Goal: Transaction & Acquisition: Purchase product/service

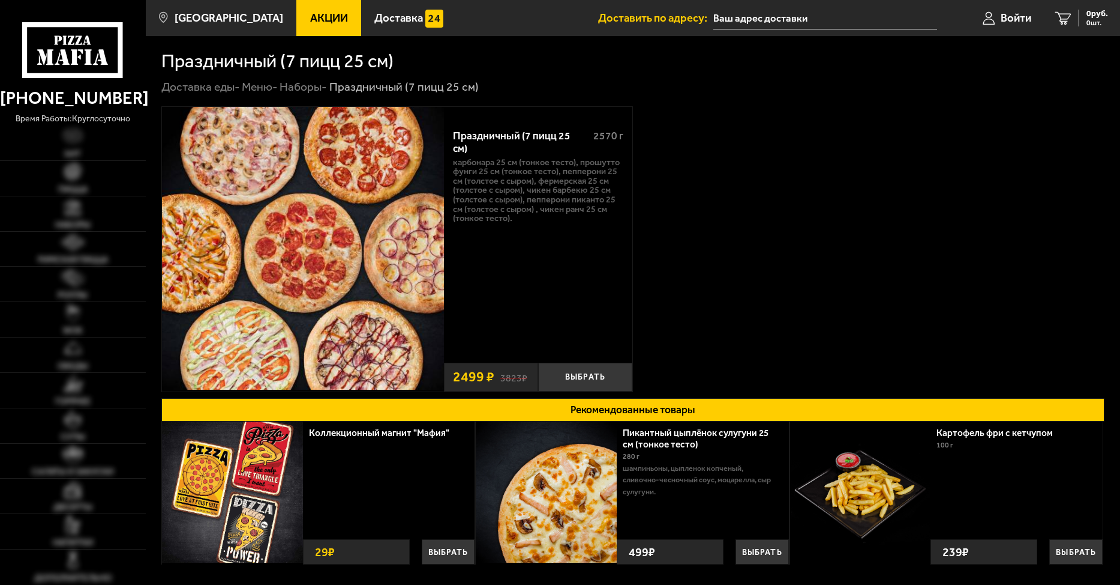
type input "[STREET_ADDRESS]"
click at [859, 14] on input "[STREET_ADDRESS]" at bounding box center [826, 18] width 224 height 22
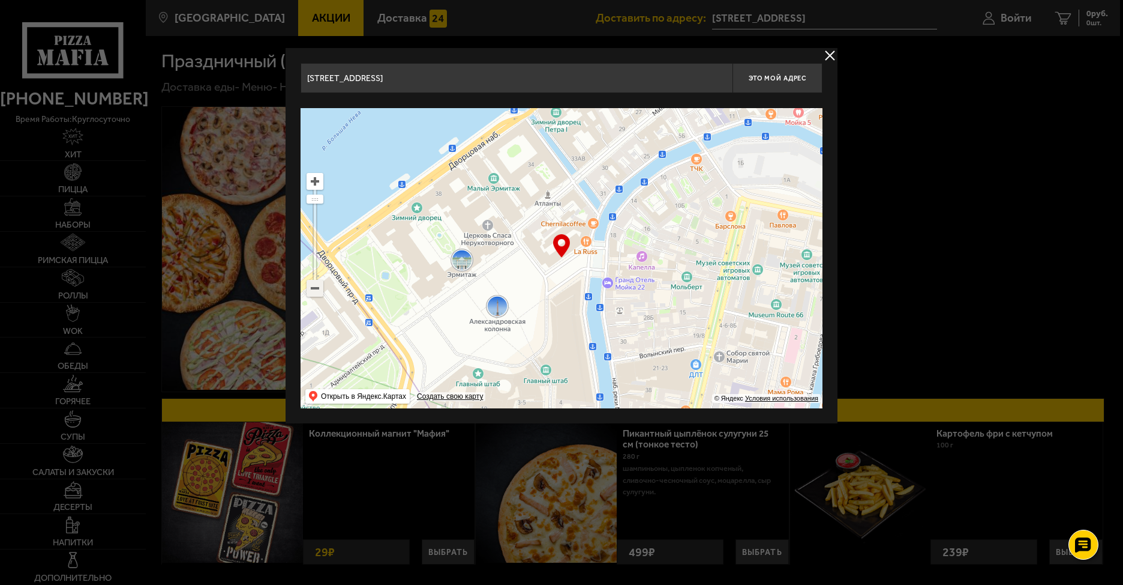
click at [317, 291] on ymaps at bounding box center [315, 288] width 16 height 16
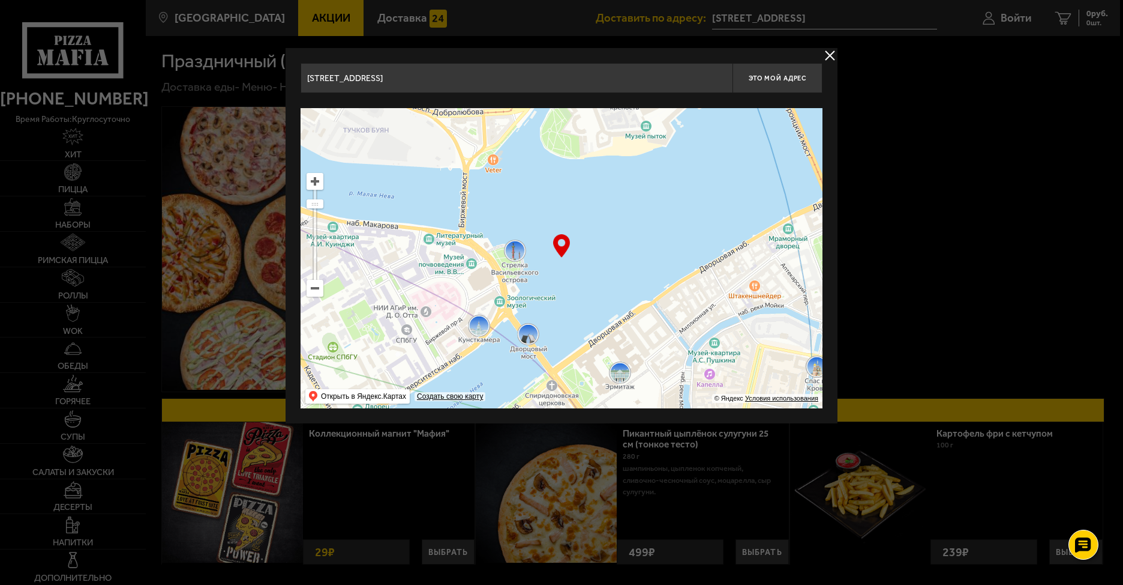
drag, startPoint x: 432, startPoint y: 253, endPoint x: 573, endPoint y: 406, distance: 207.3
click at [573, 406] on ymaps at bounding box center [562, 258] width 522 height 300
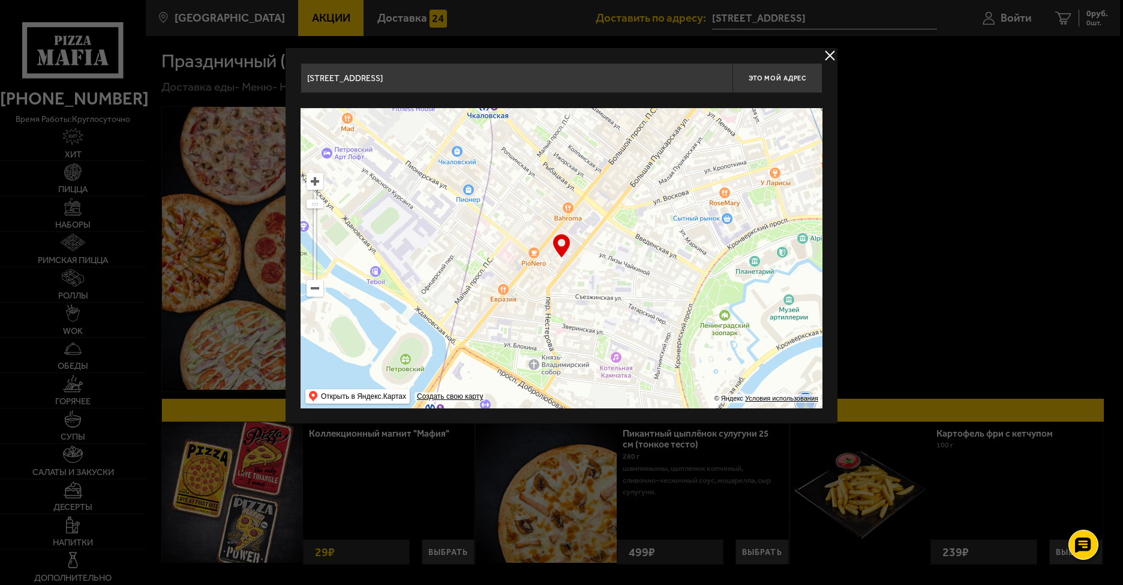
drag, startPoint x: 449, startPoint y: 157, endPoint x: 512, endPoint y: 374, distance: 226.2
click at [511, 371] on ymaps at bounding box center [562, 258] width 522 height 300
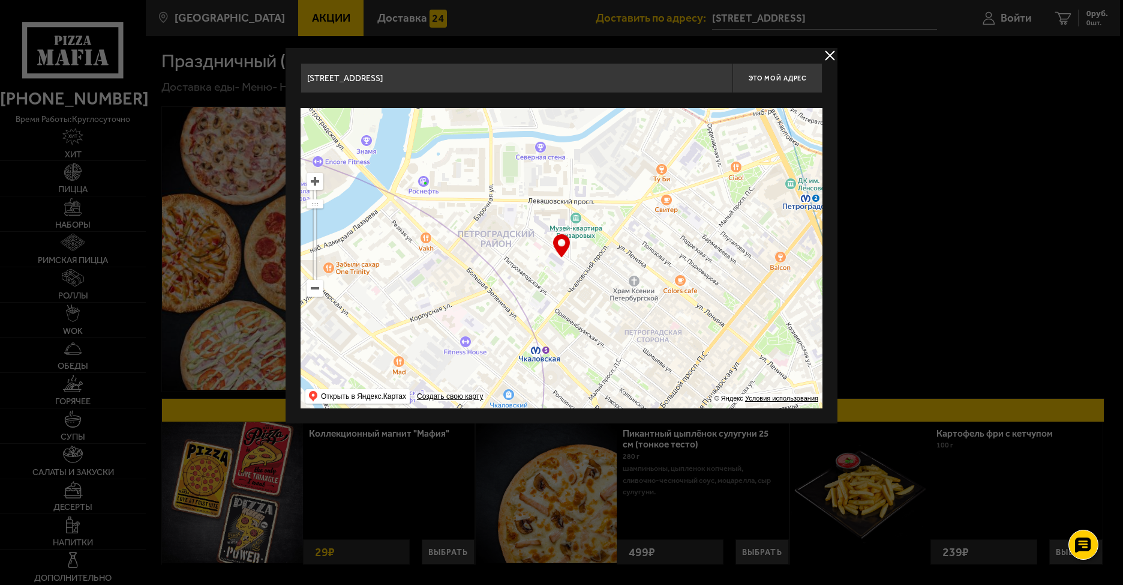
click at [319, 294] on ymaps at bounding box center [315, 288] width 16 height 16
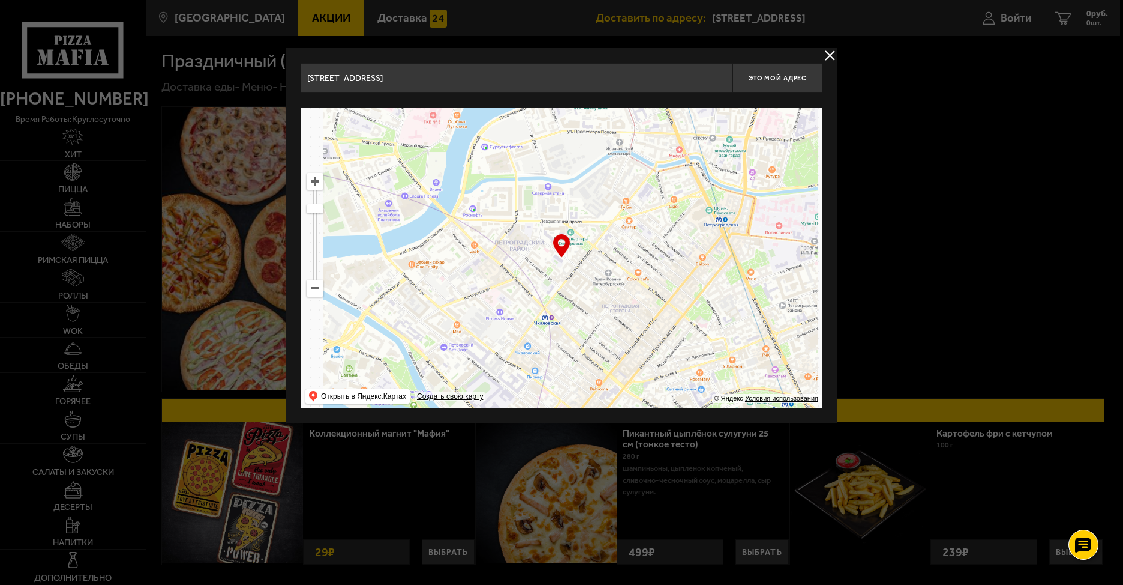
click at [319, 294] on ymaps at bounding box center [315, 288] width 16 height 16
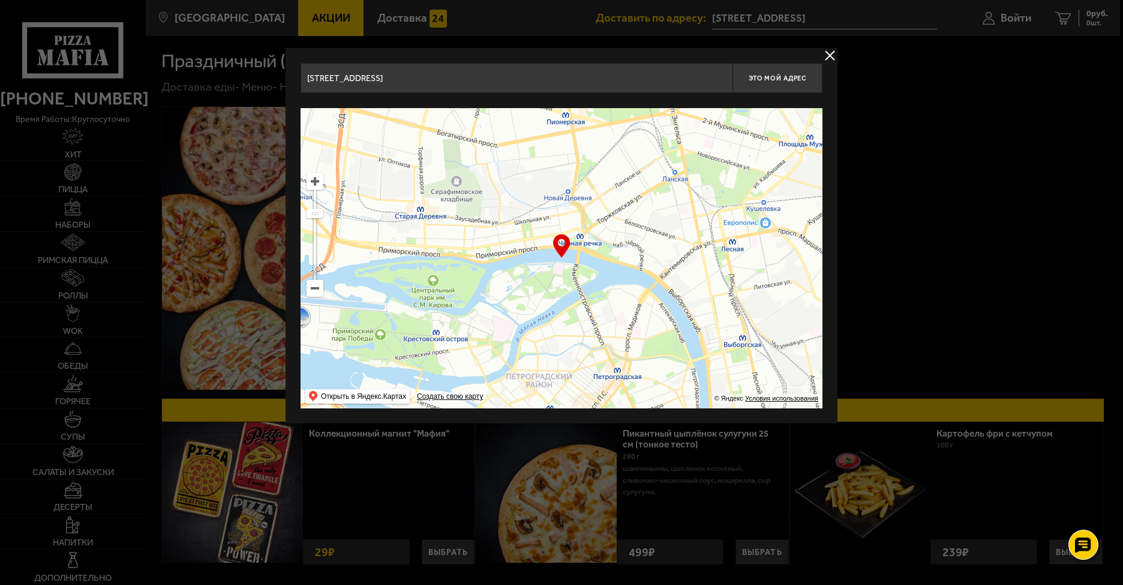
drag, startPoint x: 559, startPoint y: 190, endPoint x: 553, endPoint y: 316, distance: 126.8
click at [553, 317] on ymaps at bounding box center [562, 258] width 522 height 300
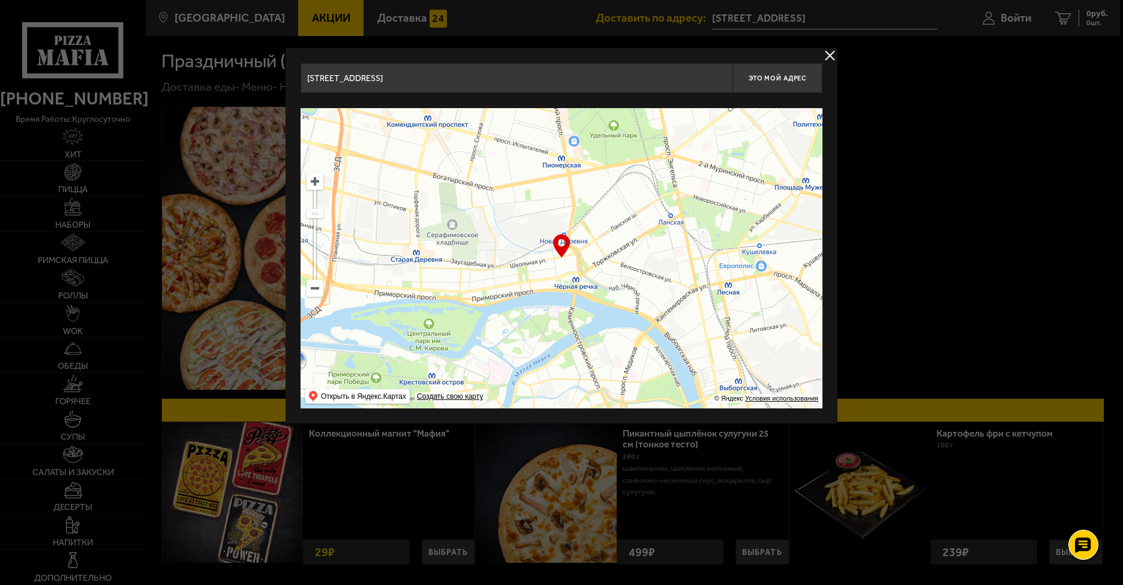
click at [574, 200] on ymaps at bounding box center [562, 258] width 522 height 300
click at [322, 187] on ymaps at bounding box center [315, 181] width 16 height 16
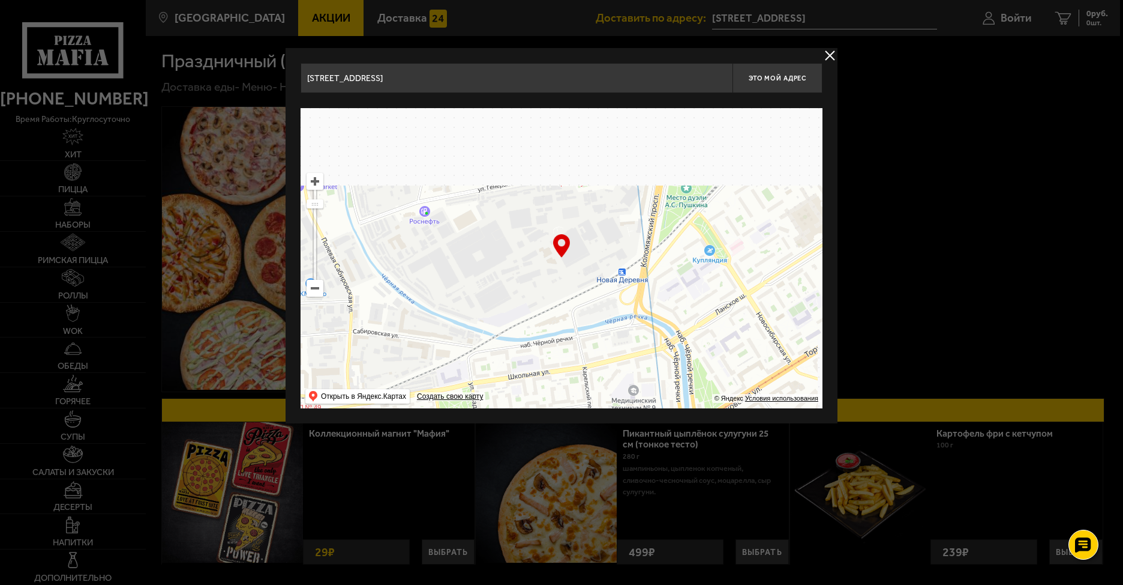
drag, startPoint x: 484, startPoint y: 203, endPoint x: 523, endPoint y: 323, distance: 125.8
click at [523, 323] on ymaps at bounding box center [562, 258] width 522 height 300
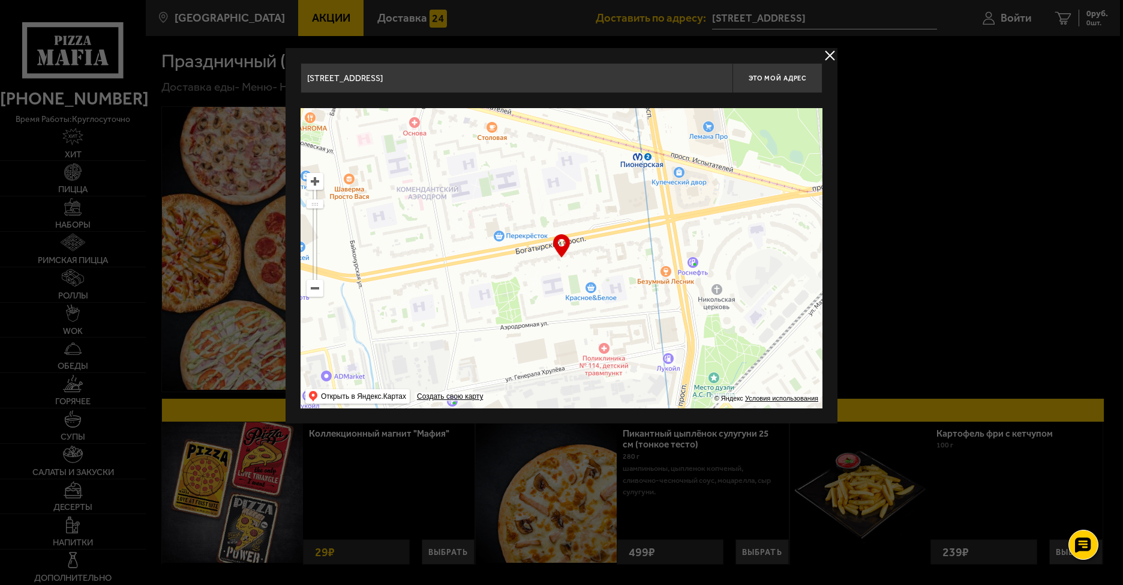
drag, startPoint x: 573, startPoint y: 260, endPoint x: 558, endPoint y: 272, distance: 19.1
click at [558, 272] on ymaps at bounding box center [562, 258] width 522 height 300
click at [632, 265] on ymaps at bounding box center [562, 258] width 522 height 300
click at [619, 270] on ymaps at bounding box center [562, 258] width 522 height 300
click at [316, 184] on ymaps at bounding box center [315, 181] width 16 height 16
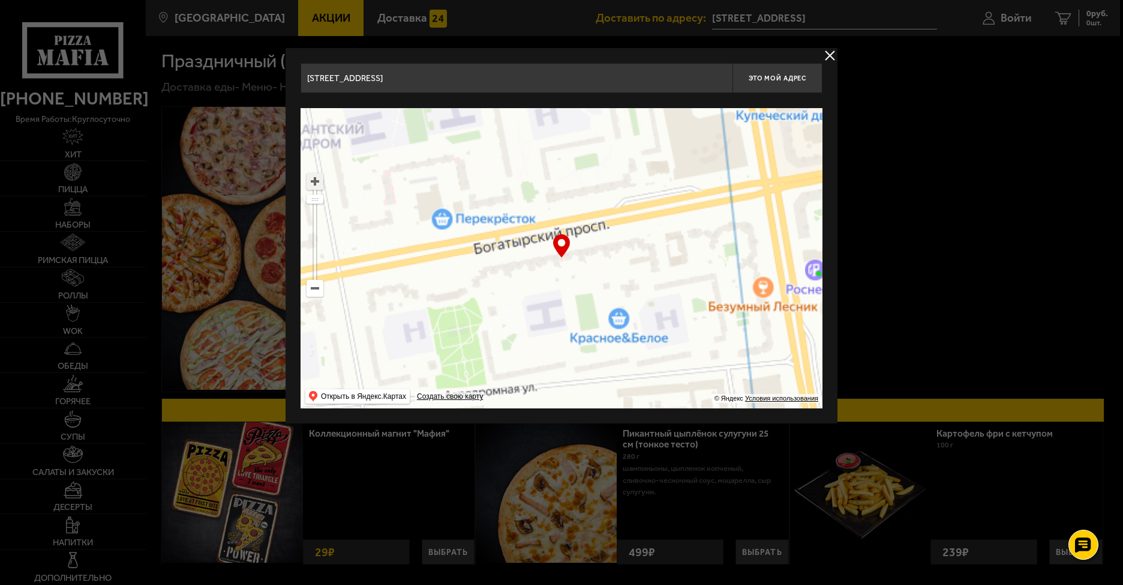
click at [316, 184] on ymaps at bounding box center [315, 181] width 16 height 16
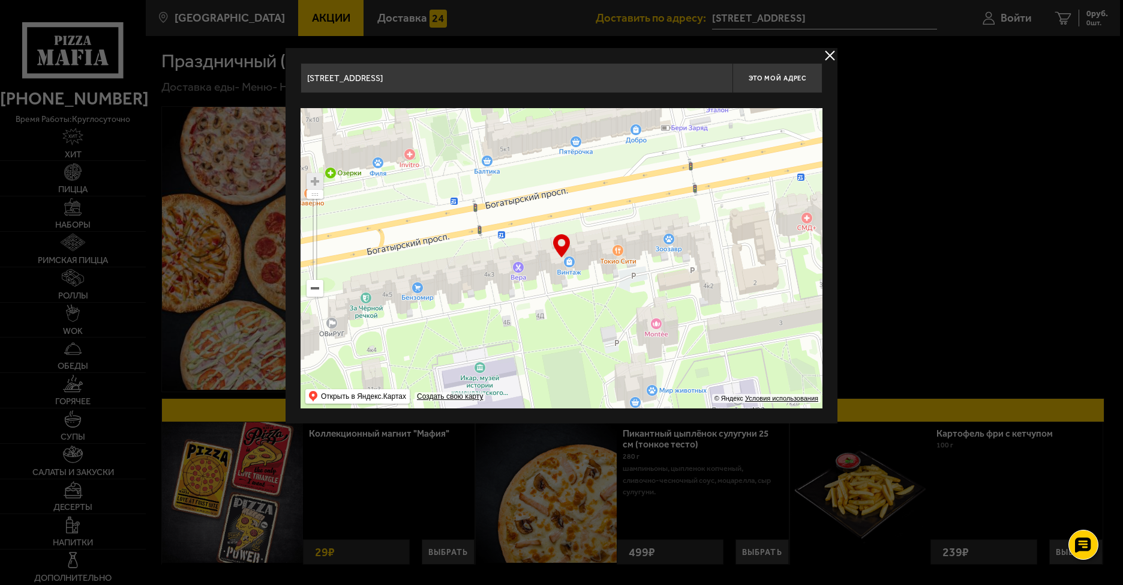
type input "[STREET_ADDRESS]"
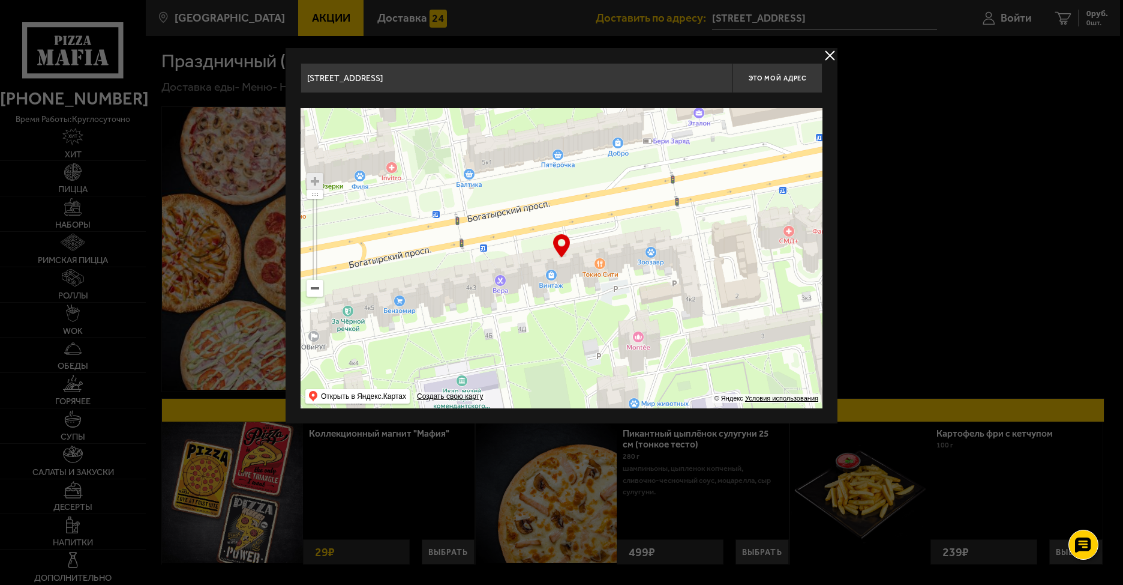
drag, startPoint x: 563, startPoint y: 320, endPoint x: 499, endPoint y: 352, distance: 71.4
click at [499, 352] on ymaps at bounding box center [562, 258] width 522 height 300
click at [776, 79] on span "Это мой адрес" at bounding box center [778, 78] width 58 height 8
type input "[STREET_ADDRESS]"
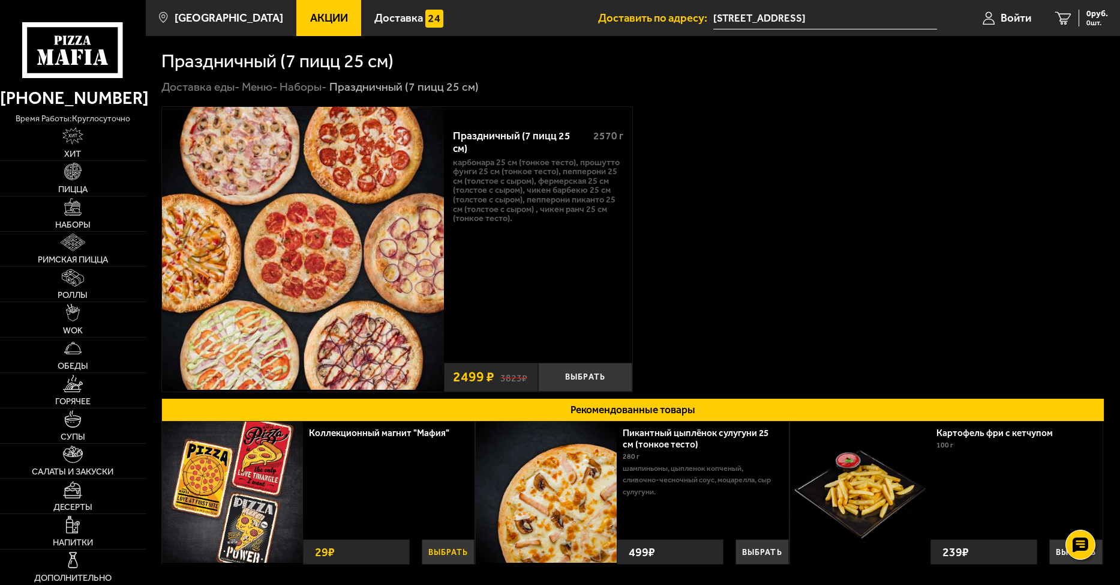
click at [464, 549] on button "Выбрать" at bounding box center [448, 551] width 53 height 25
click at [742, 552] on button "Выбрать" at bounding box center [762, 551] width 53 height 25
click at [1069, 556] on div at bounding box center [1080, 544] width 33 height 33
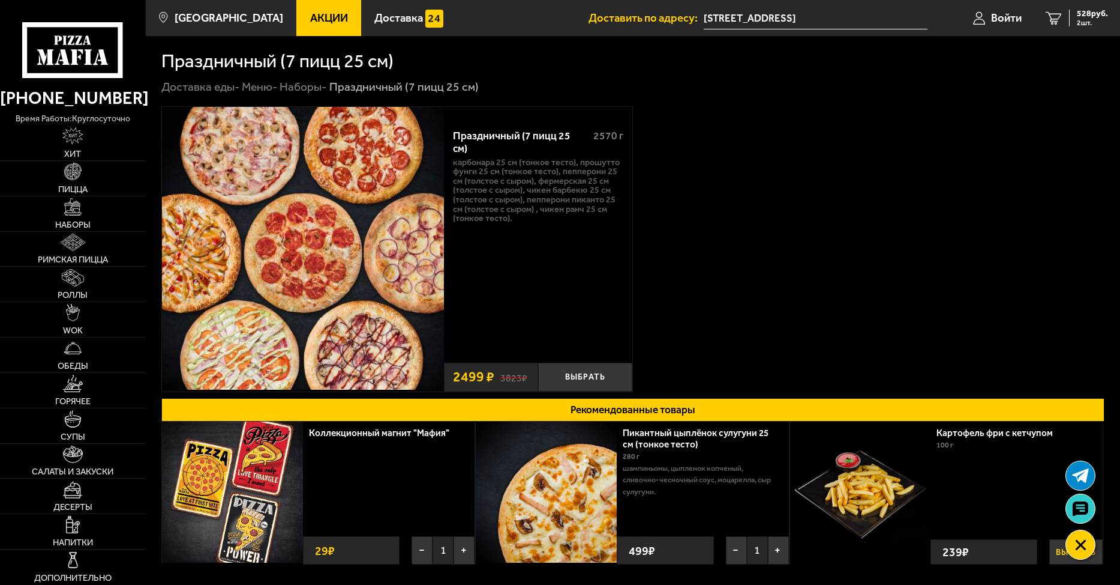
click at [1060, 554] on button "Выбрать" at bounding box center [1076, 551] width 53 height 25
click at [1082, 476] on use at bounding box center [1080, 476] width 19 height 16
